Goal: Information Seeking & Learning: Check status

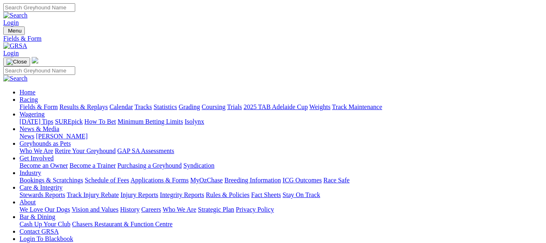
click at [105, 103] on link "Results & Replays" at bounding box center [83, 106] width 48 height 7
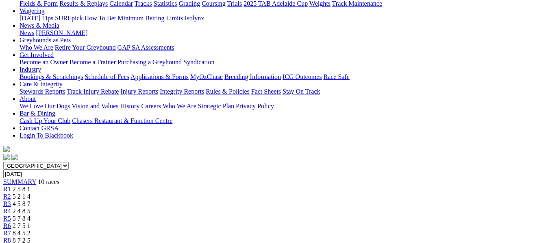
scroll to position [103, 0]
click at [30, 193] on span "5 2 1 4" at bounding box center [22, 196] width 18 height 7
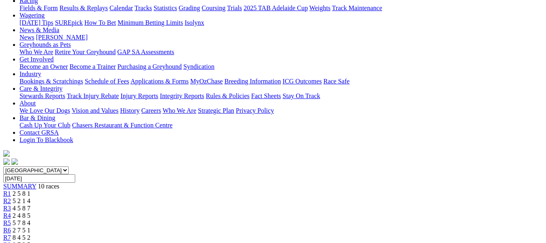
scroll to position [87, 0]
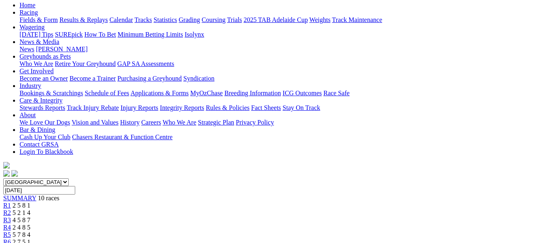
click at [30, 216] on span "4 5 8 7" at bounding box center [22, 219] width 18 height 7
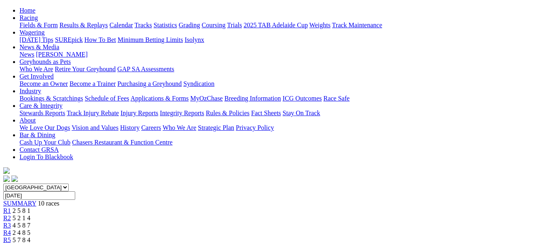
scroll to position [60, 0]
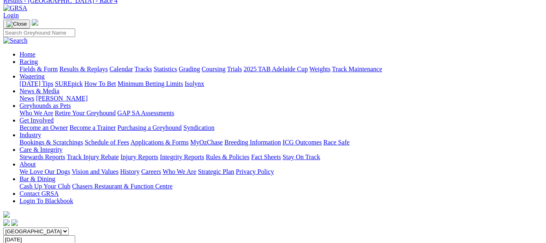
scroll to position [27, 0]
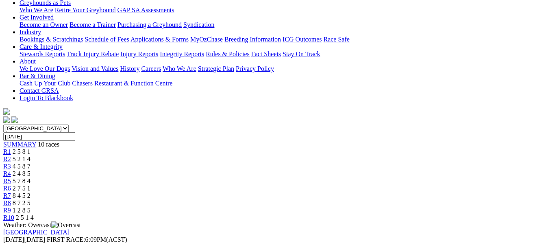
scroll to position [113, 0]
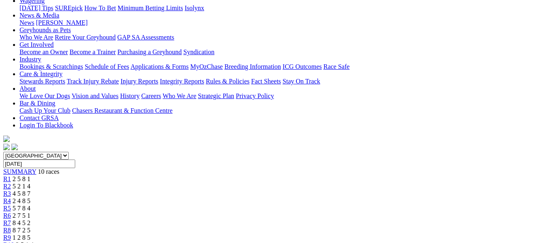
click at [30, 212] on span "2 7 5 1" at bounding box center [22, 215] width 18 height 7
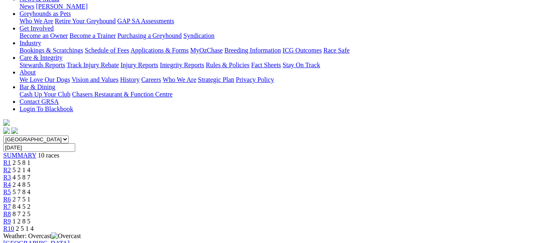
scroll to position [91, 0]
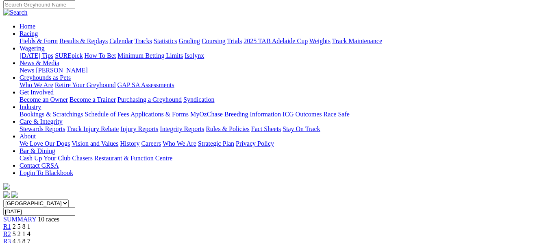
scroll to position [60, 0]
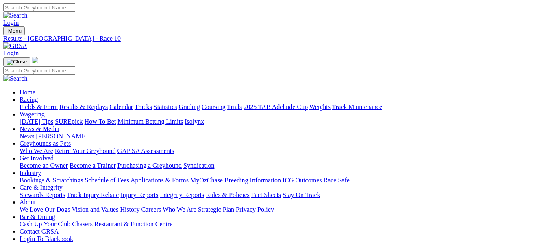
click at [96, 103] on link "Results & Replays" at bounding box center [83, 106] width 48 height 7
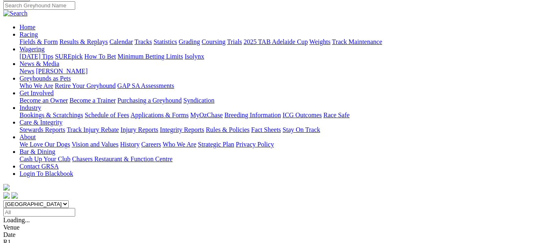
scroll to position [81, 0]
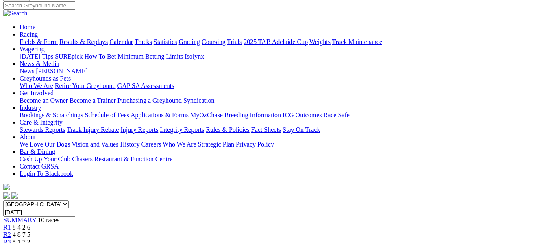
scroll to position [48, 0]
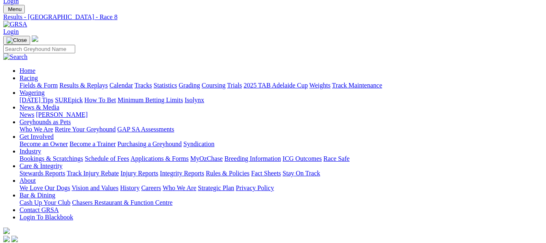
scroll to position [11, 0]
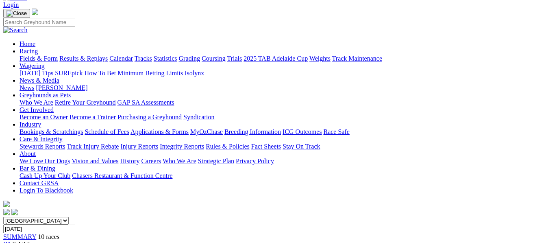
scroll to position [32, 0]
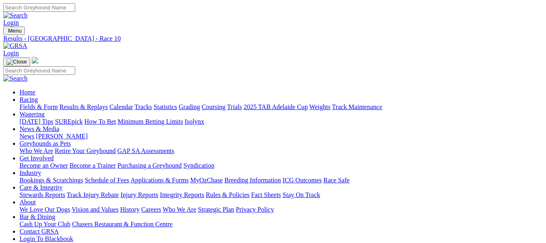
click at [30, 103] on link "Fields & Form" at bounding box center [39, 106] width 38 height 7
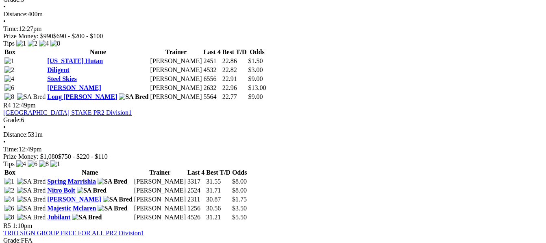
scroll to position [666, 0]
